Goal: Check status: Check status

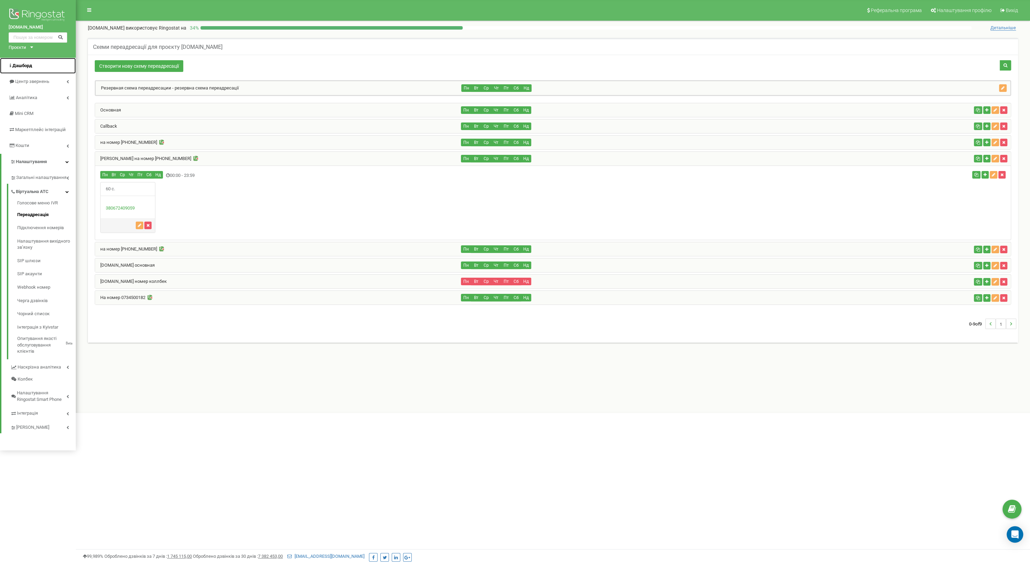
click at [21, 61] on link "Дашборд" at bounding box center [38, 66] width 76 height 16
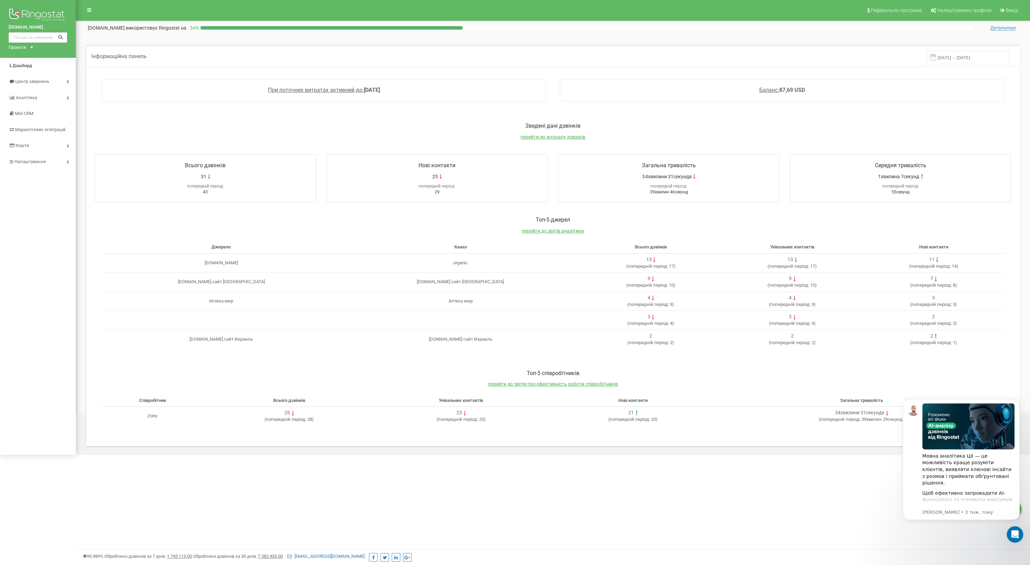
click at [966, 58] on input "[DATE] - [DATE]" at bounding box center [967, 57] width 83 height 13
click at [809, 152] on div "22" at bounding box center [813, 154] width 9 height 9
click at [987, 180] on span "Застосувати" at bounding box center [984, 183] width 26 height 6
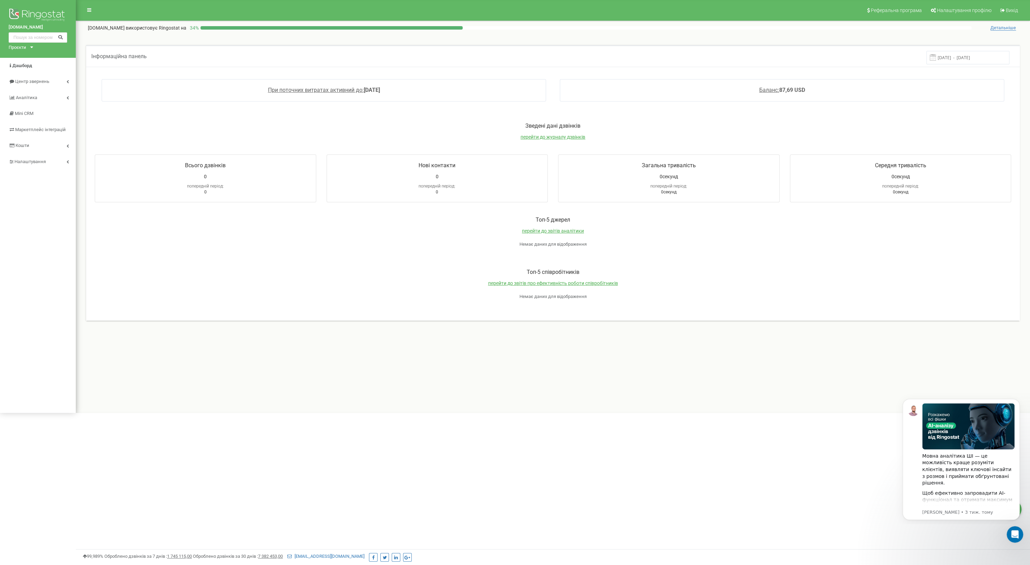
drag, startPoint x: 986, startPoint y: 58, endPoint x: 986, endPoint y: 62, distance: 4.1
click at [986, 58] on input "[DATE] - [DATE]" at bounding box center [967, 57] width 83 height 13
click at [888, 138] on div "21" at bounding box center [891, 141] width 9 height 9
drag, startPoint x: 890, startPoint y: 140, endPoint x: 934, endPoint y: 159, distance: 47.8
click at [890, 140] on div "21" at bounding box center [891, 141] width 9 height 9
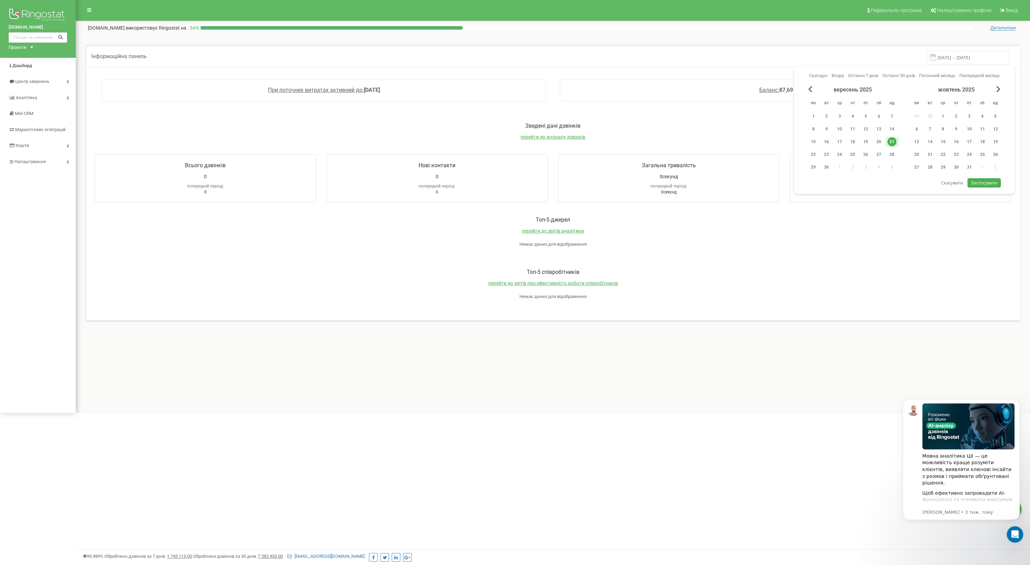
click at [988, 184] on span "Застосувати" at bounding box center [984, 183] width 26 height 6
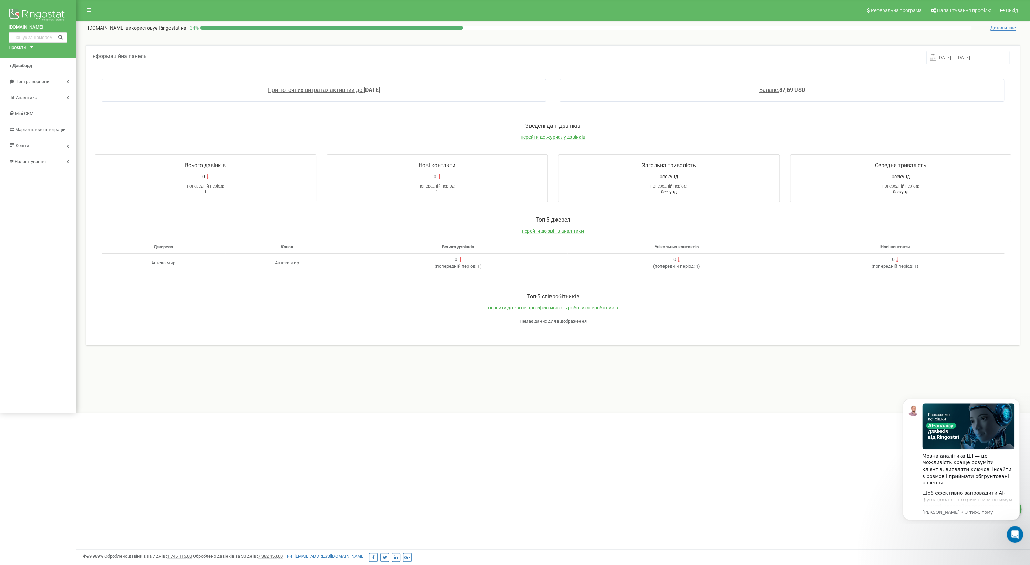
click at [948, 58] on input "[DATE] - [DATE]" at bounding box center [967, 57] width 83 height 13
click at [875, 141] on div "20" at bounding box center [878, 141] width 9 height 9
click at [989, 180] on span "Застосувати" at bounding box center [984, 183] width 26 height 6
type input "[DATE] - [DATE]"
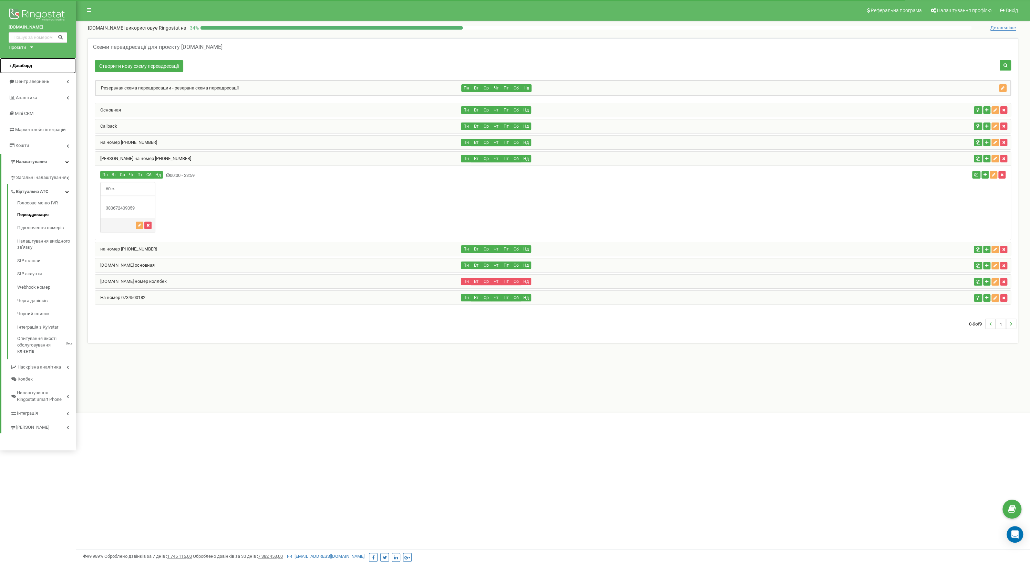
click at [45, 68] on link "Дашборд" at bounding box center [38, 66] width 76 height 16
